Goal: Information Seeking & Learning: Learn about a topic

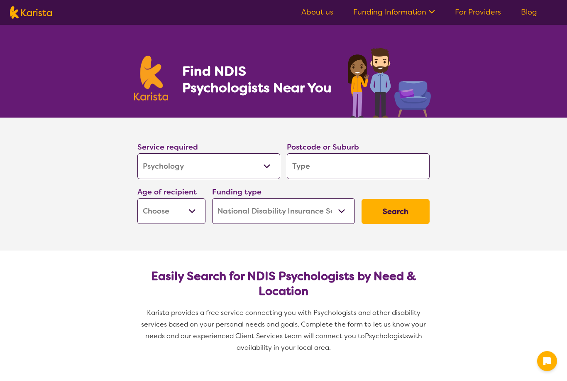
select select "Psychology"
select select "NDIS"
select select "Psychology"
select select "NDIS"
click at [352, 166] on input "search" at bounding box center [358, 166] width 143 height 26
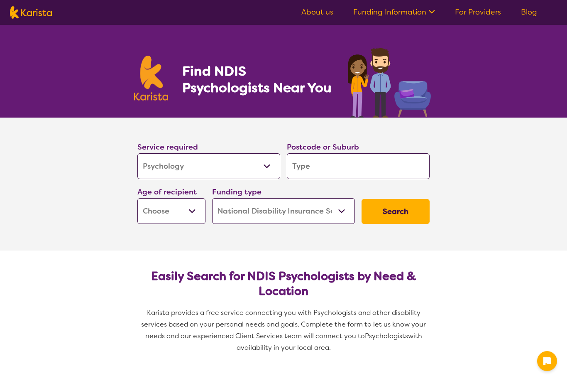
type input "5"
type input "52"
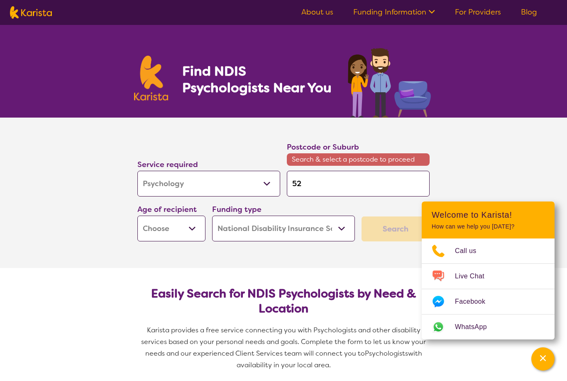
type input "525"
type input "5251"
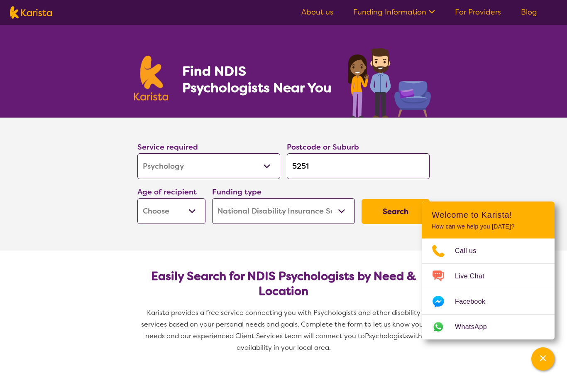
type input "5251"
click at [538, 163] on section "Service required Allied Health Assistant Assessment ([MEDICAL_DATA] or [MEDICAL…" at bounding box center [283, 183] width 567 height 133
click at [545, 354] on div "Channel Menu" at bounding box center [543, 358] width 17 height 18
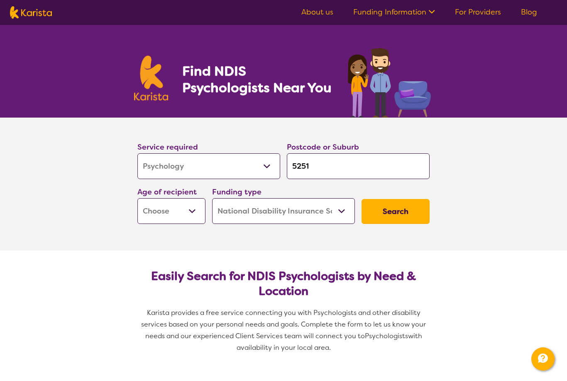
click at [196, 208] on select "Early Childhood - 0 to 9 Child - 10 to 11 Adolescent - 12 to 17 Adult - 18 to 6…" at bounding box center [171, 211] width 68 height 26
select select "AS"
click at [402, 210] on button "Search" at bounding box center [396, 211] width 68 height 25
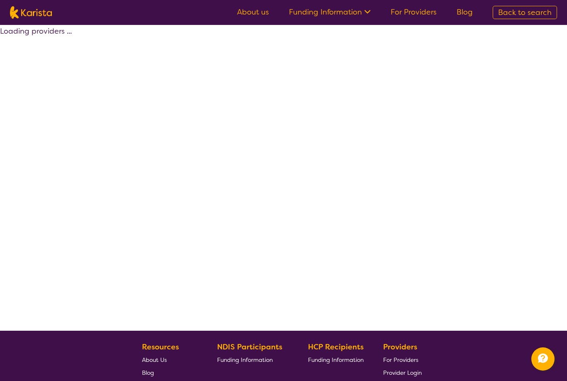
select select "by_score"
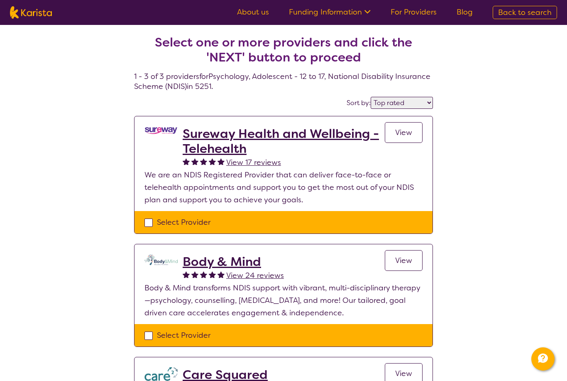
select select "Psychology"
select select "AS"
select select "NDIS"
select select "Psychology"
select select "AS"
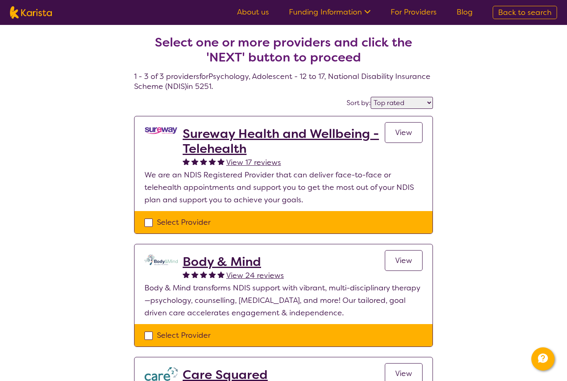
select select "NDIS"
